Goal: Information Seeking & Learning: Learn about a topic

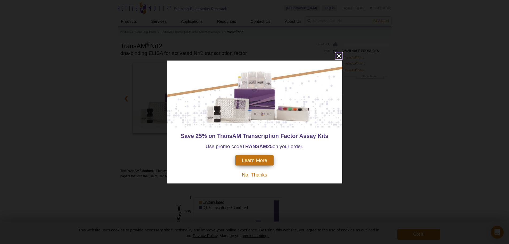
click at [341, 55] on icon "close" at bounding box center [339, 55] width 7 height 7
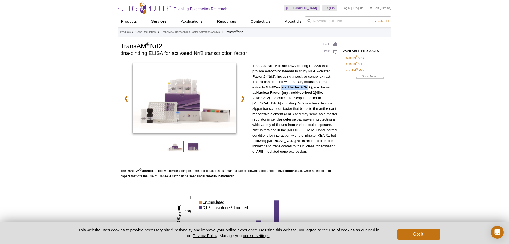
drag, startPoint x: 282, startPoint y: 87, endPoint x: 310, endPoint y: 89, distance: 28.2
click at [310, 89] on p "TransAM Nrf2 Kits are DNA-binding ELISAs that provide everything needed to stud…" at bounding box center [296, 108] width 86 height 91
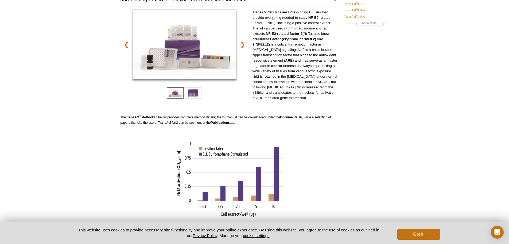
click at [391, 181] on div "AVAILABLE PRODUCTS TransAM ® AP-1 TransAM ® ATF-2 TransAM ® c-Myc TransAM ® C/E…" at bounding box center [255, 150] width 274 height 324
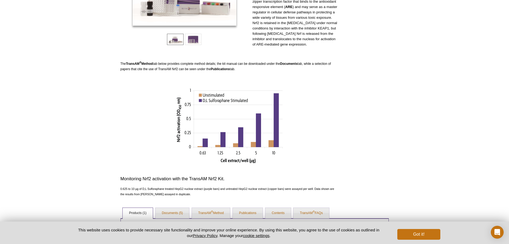
scroll to position [181, 0]
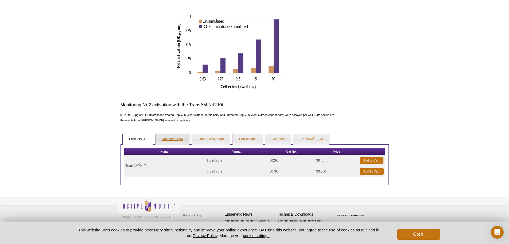
click at [182, 140] on link "Documents (5)" at bounding box center [173, 139] width 34 height 11
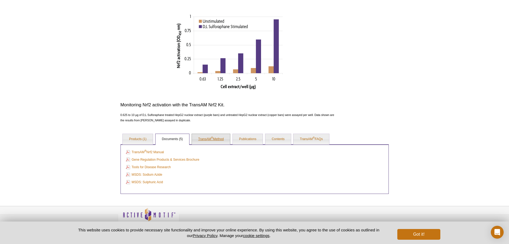
click at [207, 140] on link "TransAM ® Method" at bounding box center [211, 139] width 39 height 11
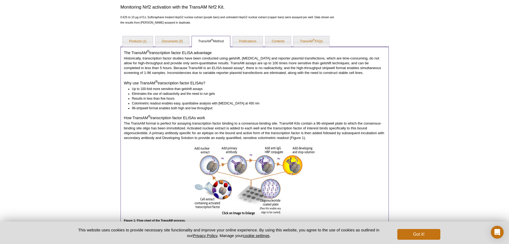
scroll to position [288, 0]
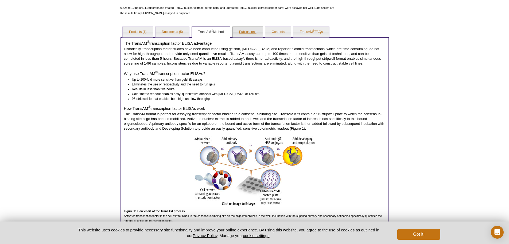
click at [254, 36] on link "Publications" at bounding box center [248, 32] width 30 height 11
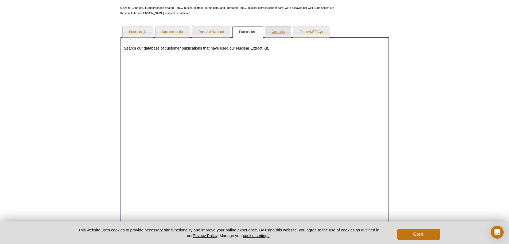
click at [281, 32] on link "Contents" at bounding box center [279, 32] width 26 height 11
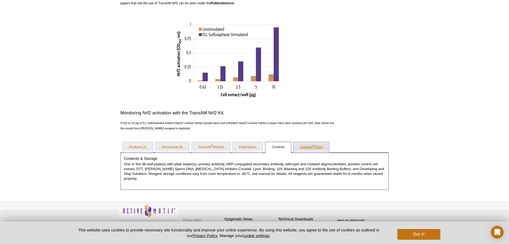
click at [310, 145] on link "TransAM ® FAQs" at bounding box center [312, 147] width 36 height 11
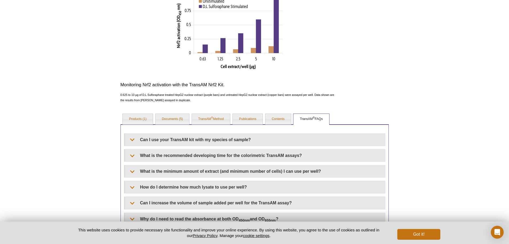
scroll to position [226, 0]
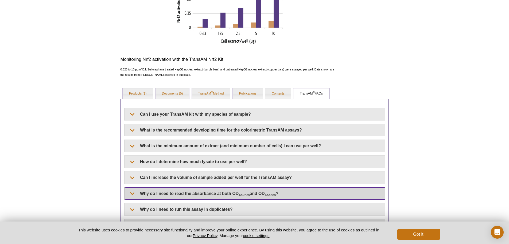
click at [241, 190] on summary "Why do I need to read the absorbance at both OD 450nm and OD 655nm ?" at bounding box center [255, 193] width 260 height 12
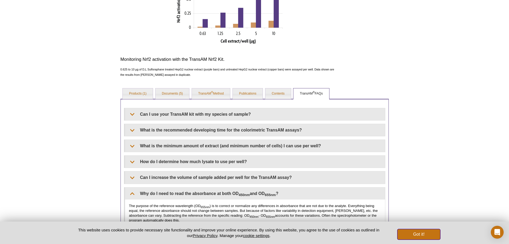
click at [420, 233] on button "Got it!" at bounding box center [419, 234] width 43 height 11
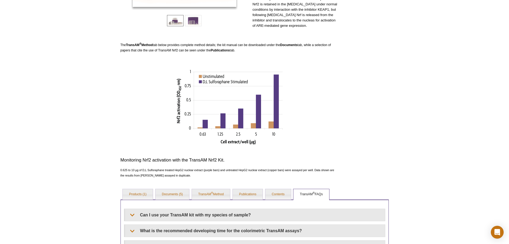
scroll to position [160, 0]
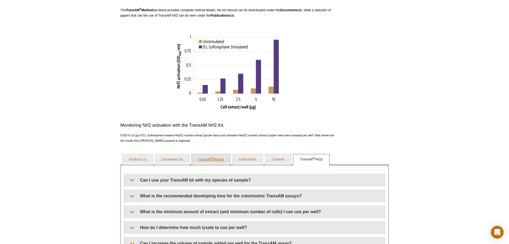
click at [213, 157] on sup "®" at bounding box center [212, 157] width 2 height 3
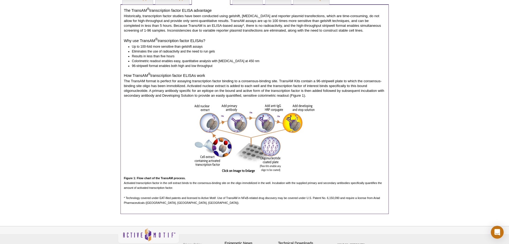
scroll to position [321, 0]
